Goal: Information Seeking & Learning: Find specific fact

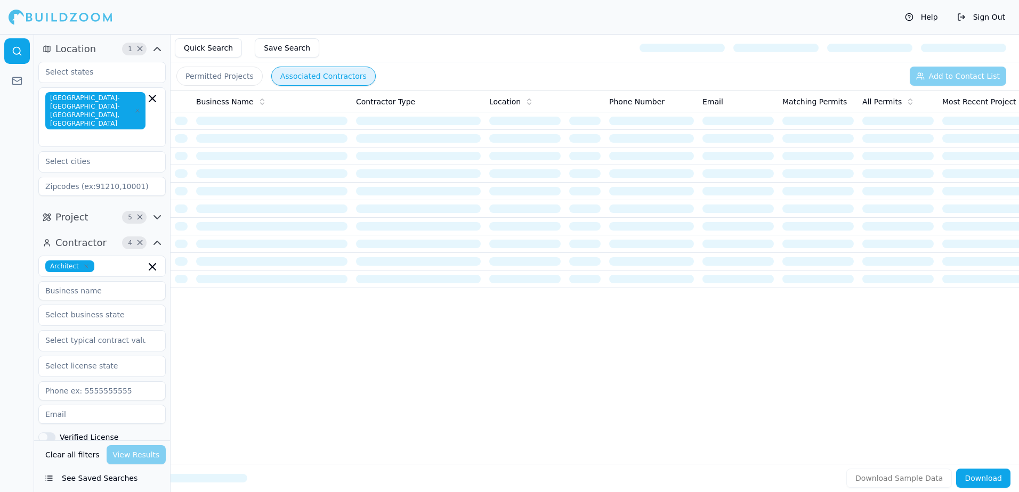
click at [220, 75] on button "Permitted Projects" at bounding box center [219, 76] width 86 height 19
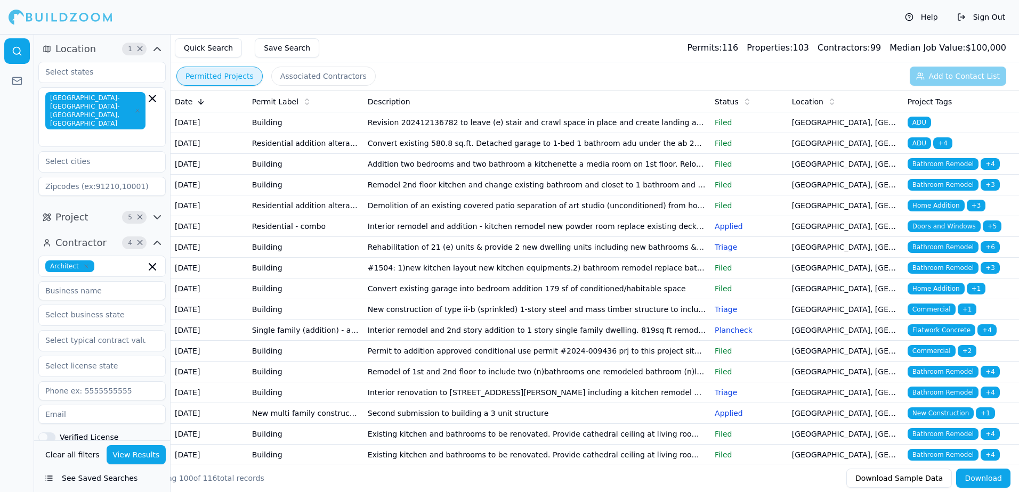
click at [591, 129] on td "Revision 202412136782 to leave (e) stair and crawl space in place and create la…" at bounding box center [536, 122] width 347 height 21
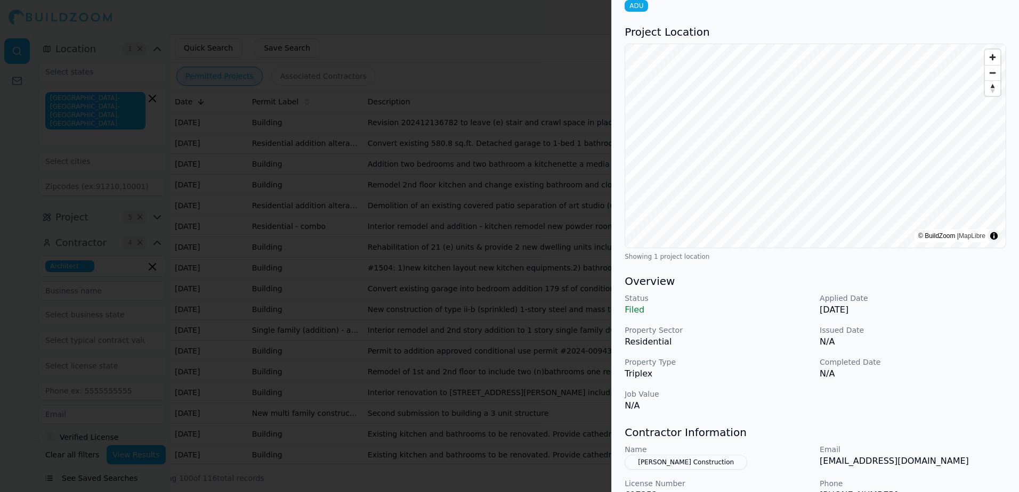
scroll to position [160, 0]
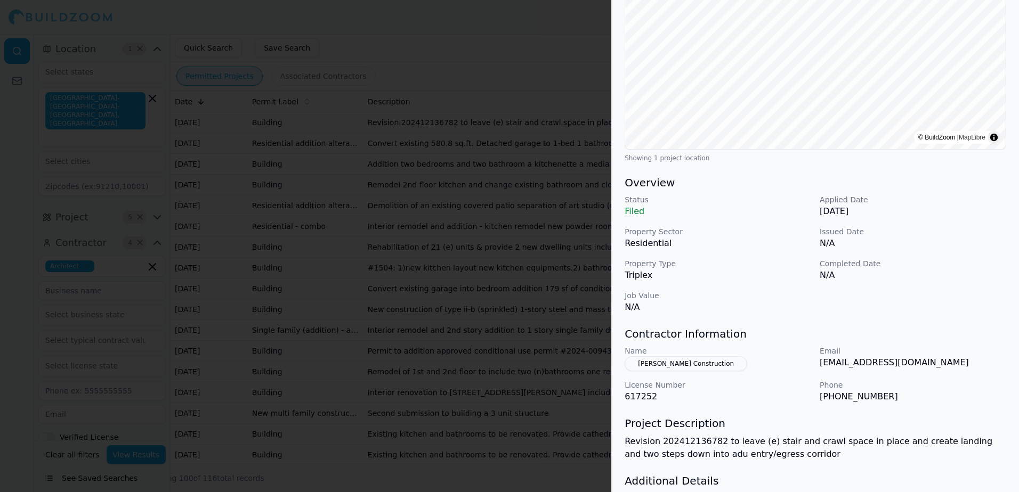
click at [491, 40] on div at bounding box center [509, 246] width 1019 height 492
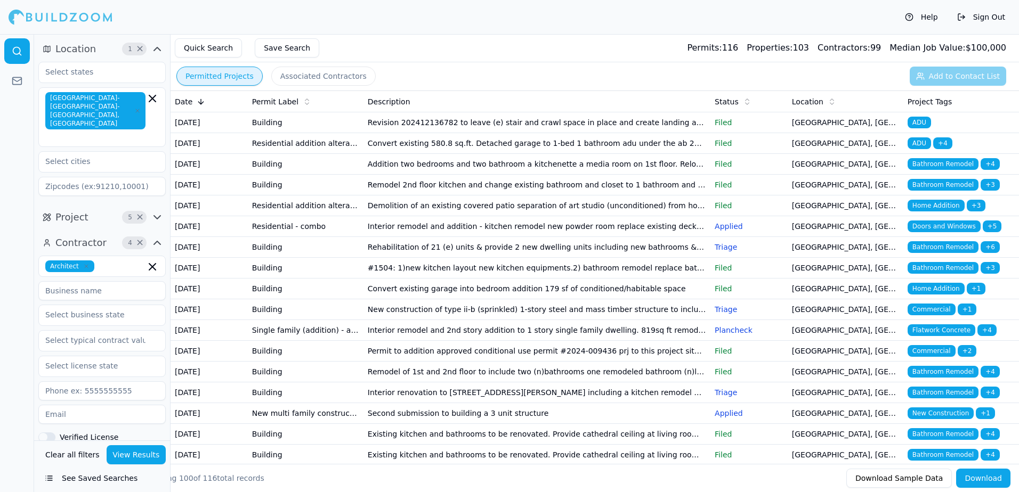
click at [450, 129] on td "Revision 202412136782 to leave (e) stair and crawl space in place and create la…" at bounding box center [536, 122] width 347 height 21
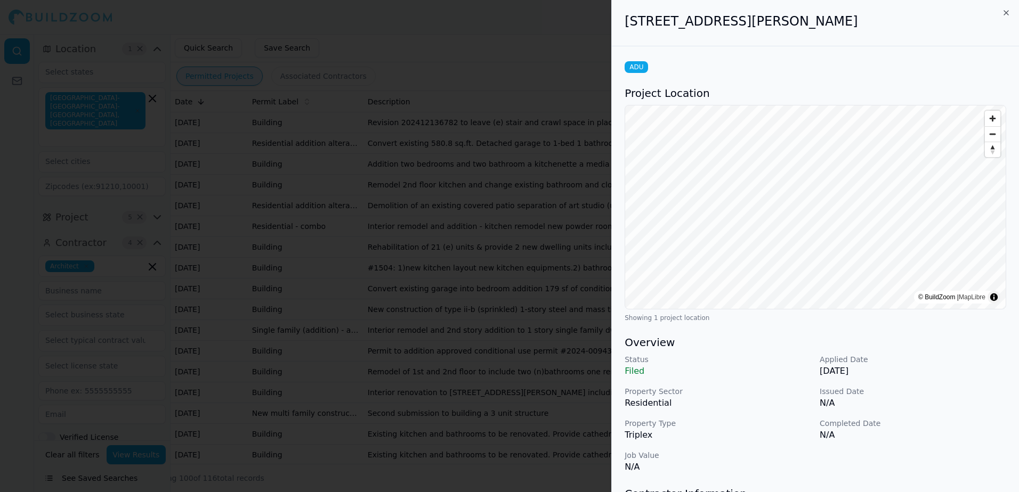
click at [506, 36] on div at bounding box center [509, 246] width 1019 height 492
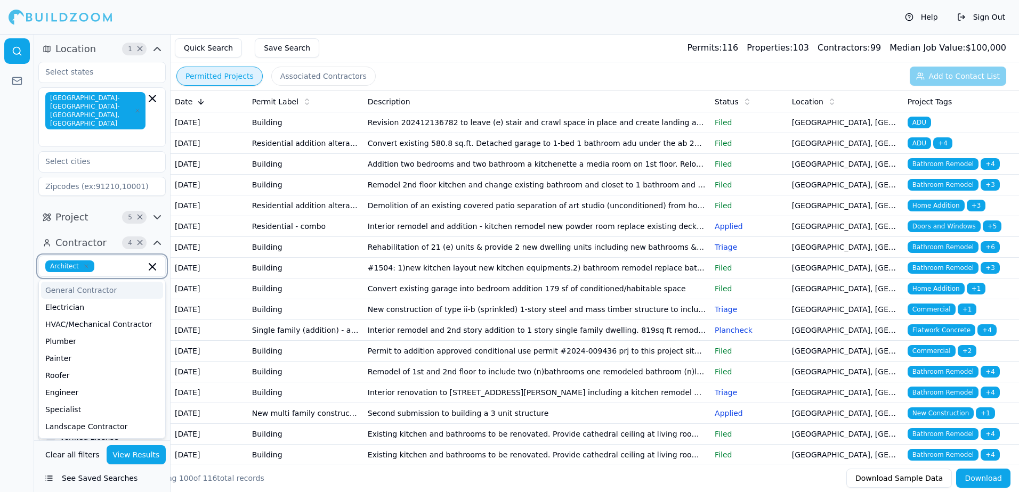
click at [110, 260] on input "text" at bounding box center [122, 266] width 47 height 12
type input "d"
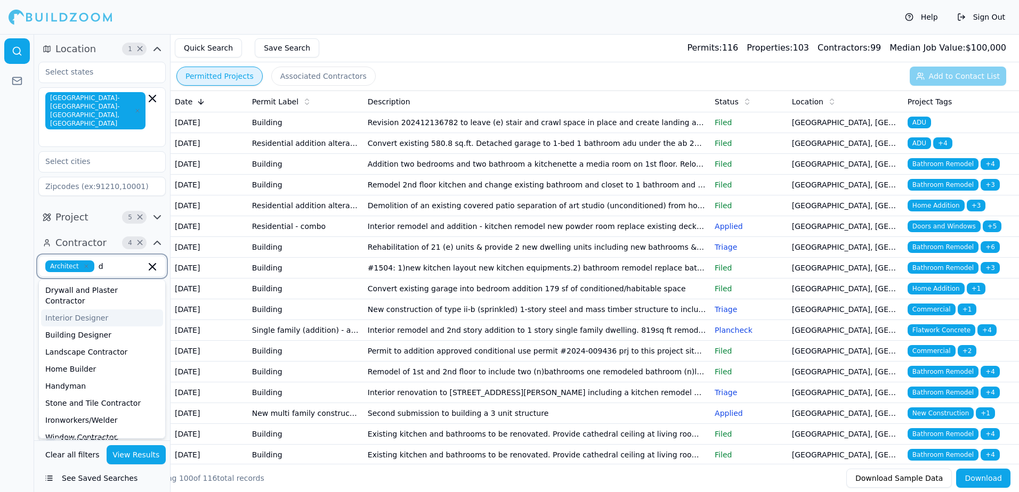
click at [91, 310] on div "Interior Designer" at bounding box center [102, 318] width 122 height 17
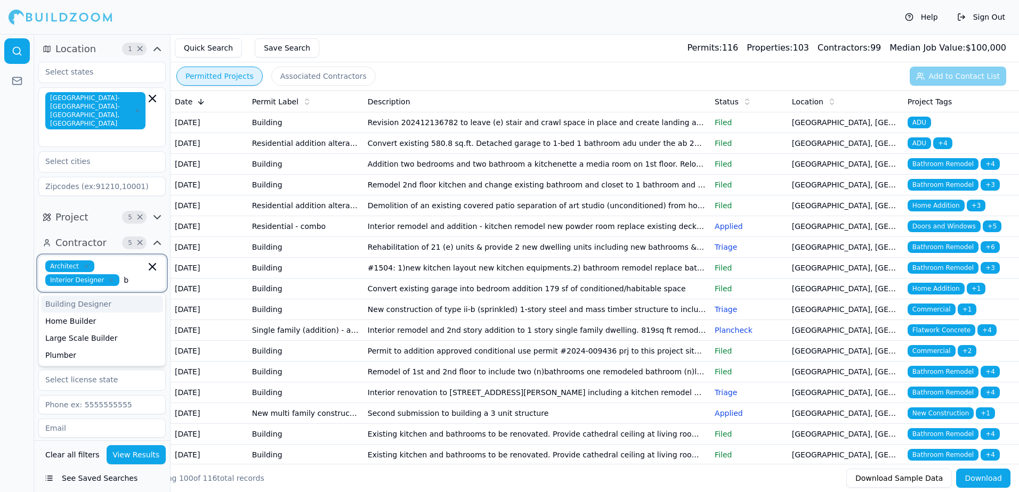
type input "bu"
click at [83, 296] on div "Building Designer" at bounding box center [102, 304] width 122 height 17
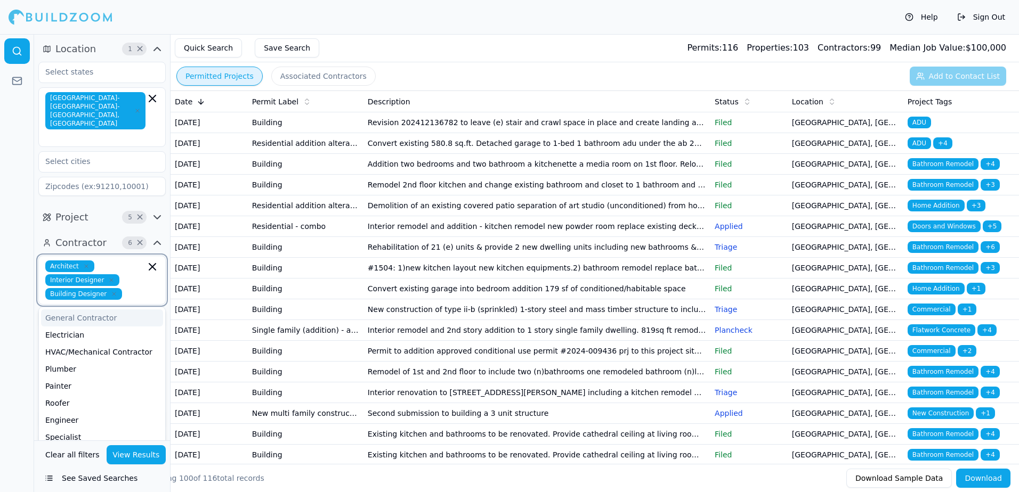
type input "e"
click at [80, 327] on div "Engineer" at bounding box center [102, 335] width 122 height 17
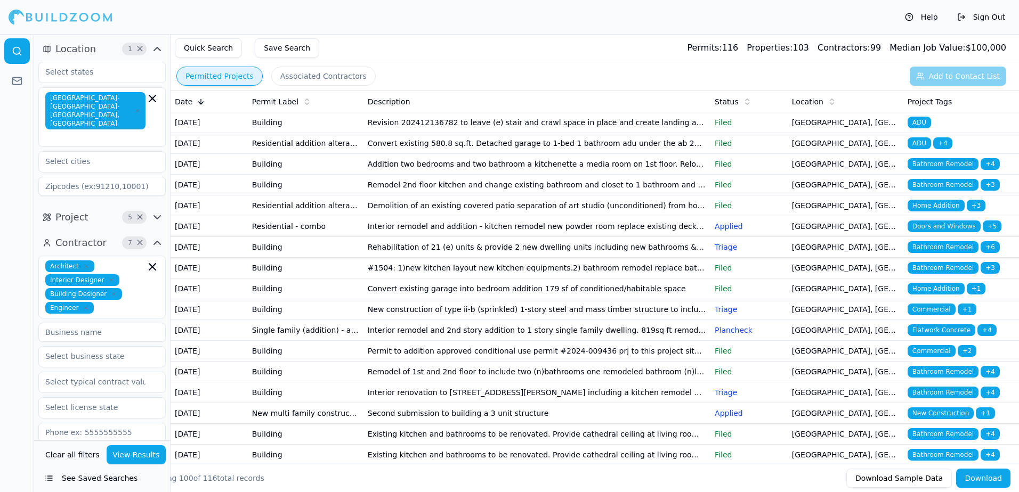
click at [129, 450] on button "View Results" at bounding box center [137, 454] width 60 height 19
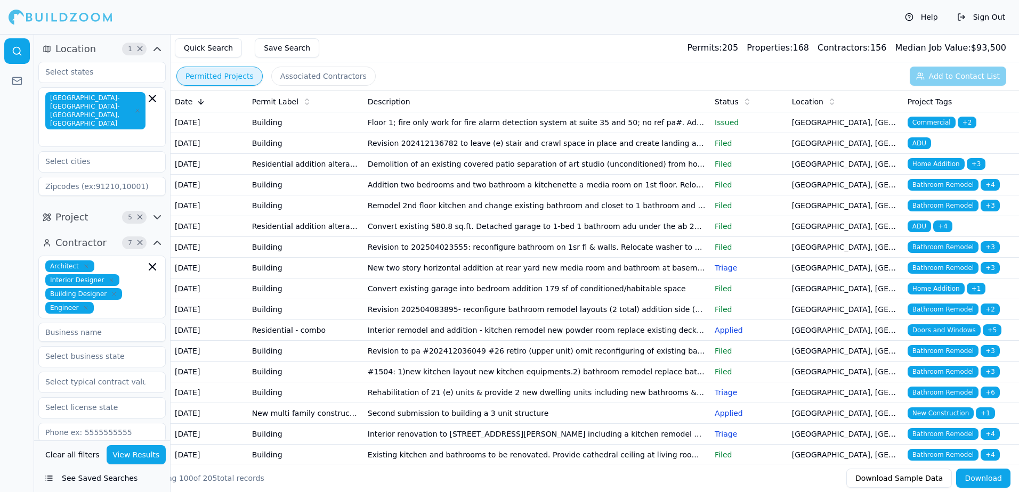
click at [931, 253] on span "Bathroom Remodel" at bounding box center [942, 247] width 71 height 12
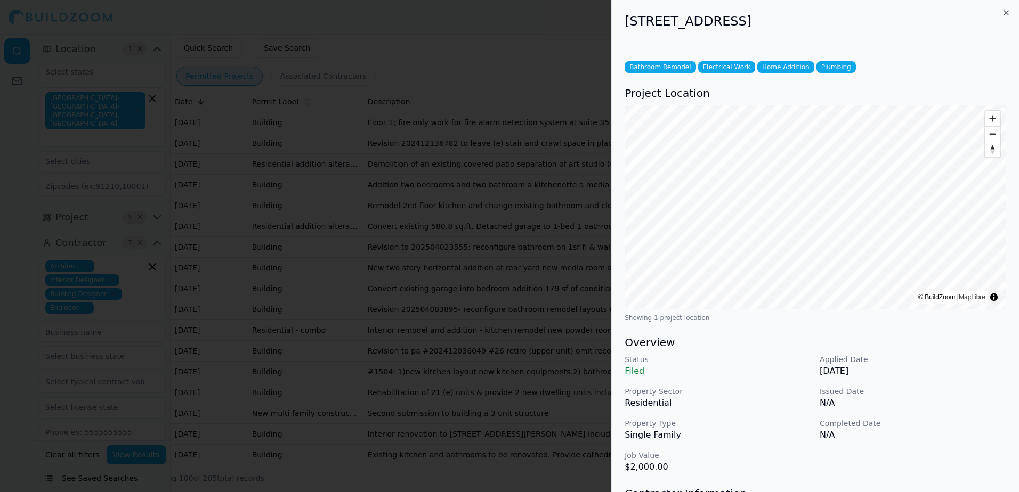
click at [516, 35] on div at bounding box center [509, 246] width 1019 height 492
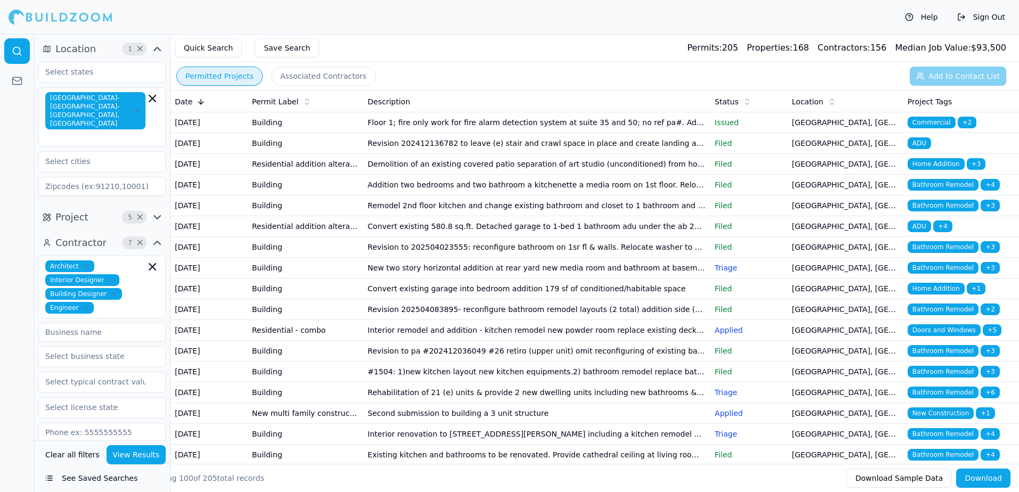
click at [453, 154] on td "Revision 202412136782 to leave (e) stair and crawl space in place and create la…" at bounding box center [536, 143] width 347 height 21
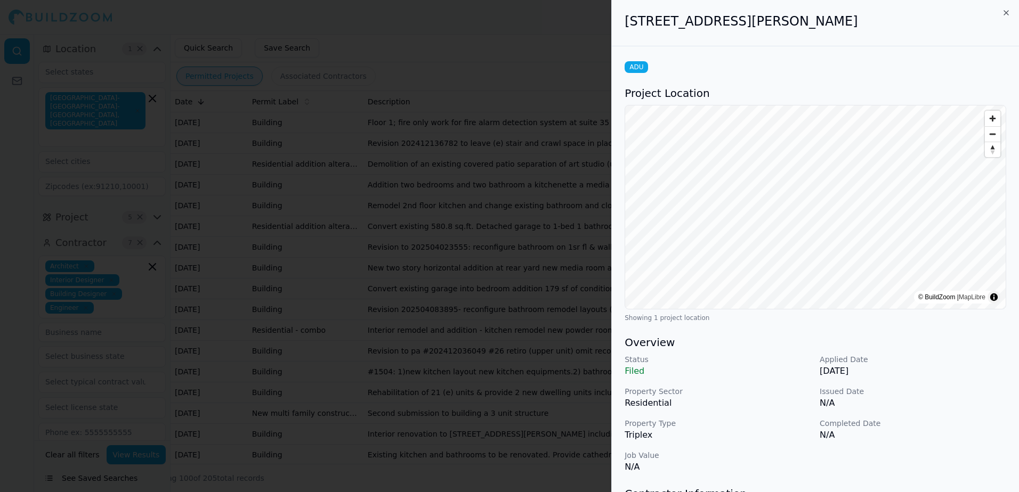
click at [446, 20] on div at bounding box center [509, 246] width 1019 height 492
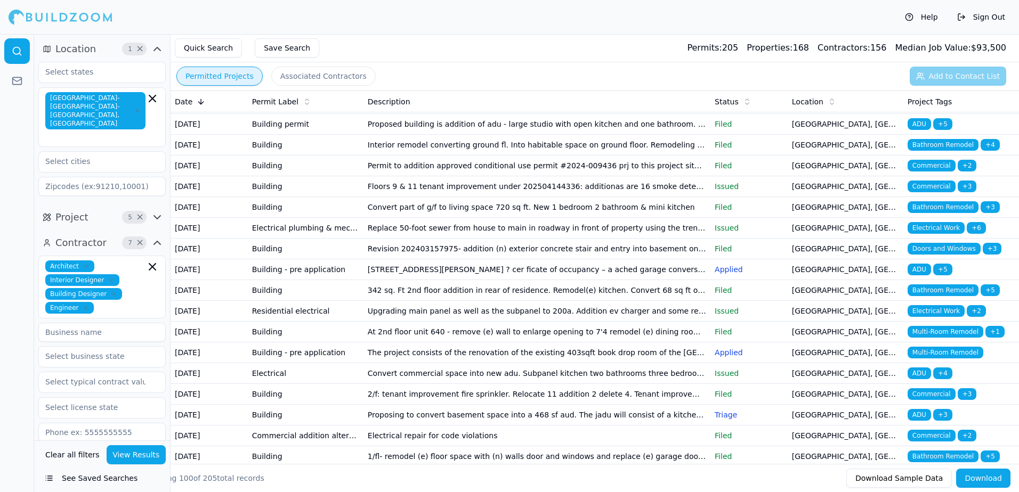
scroll to position [479, 0]
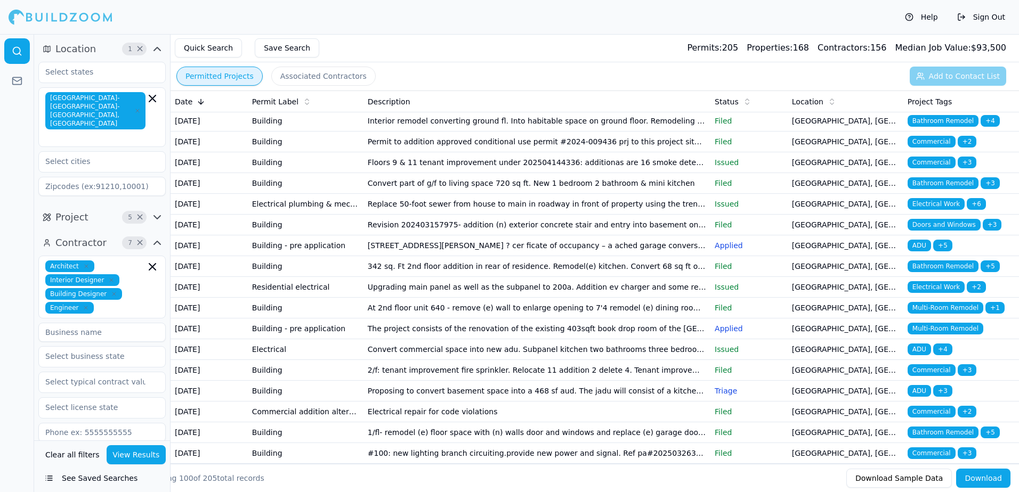
click at [942, 127] on span "Bathroom Remodel" at bounding box center [942, 121] width 71 height 12
